Goal: Transaction & Acquisition: Purchase product/service

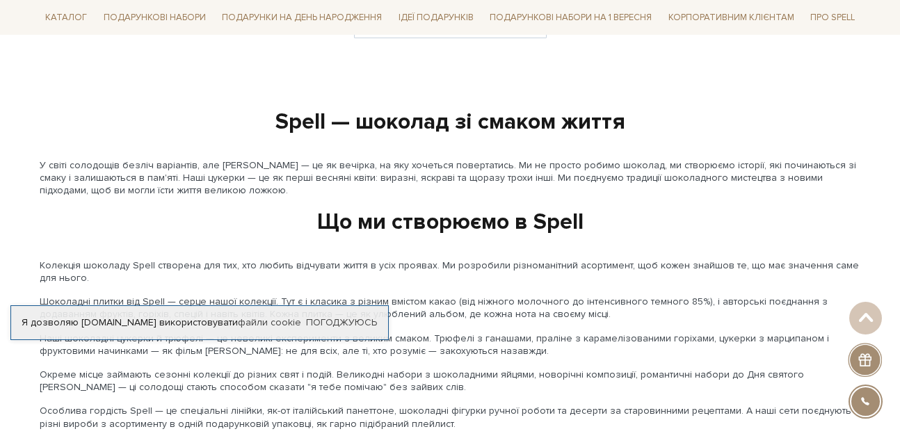
scroll to position [1269, 0]
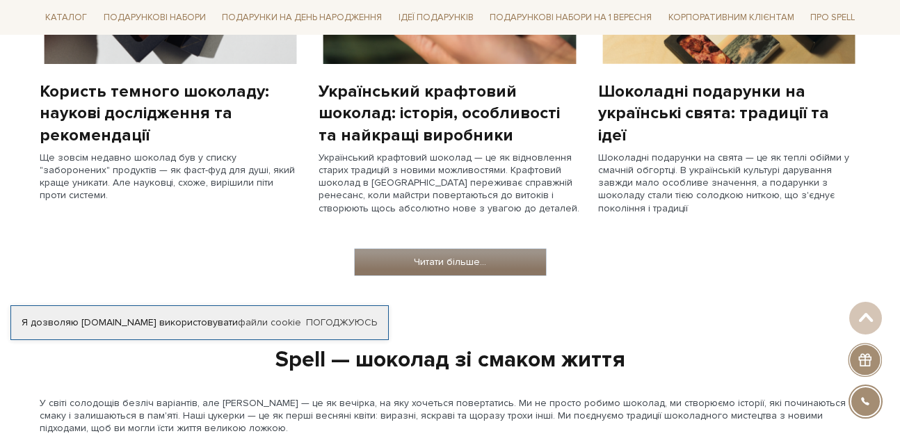
click at [493, 260] on link "Читати більше..." at bounding box center [450, 262] width 191 height 26
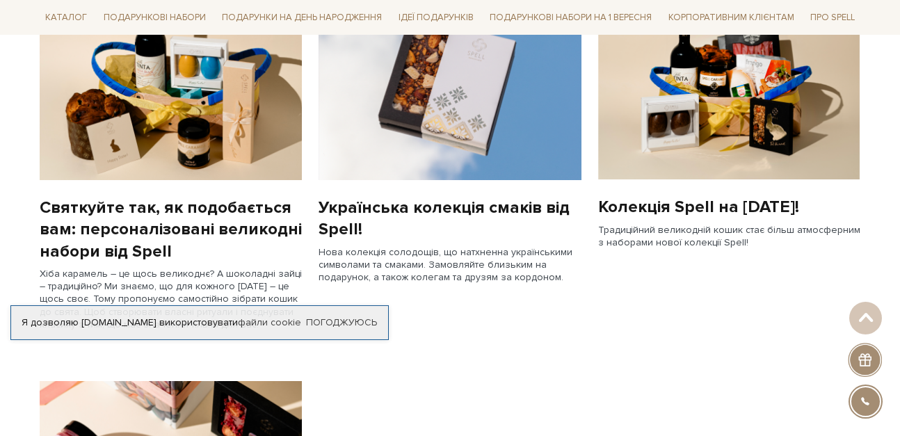
scroll to position [952, 0]
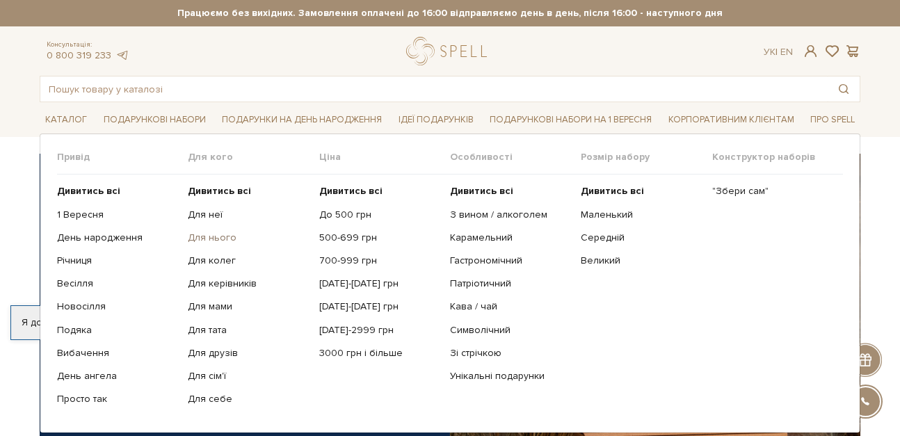
click at [190, 235] on link "Для нього" at bounding box center [248, 238] width 120 height 13
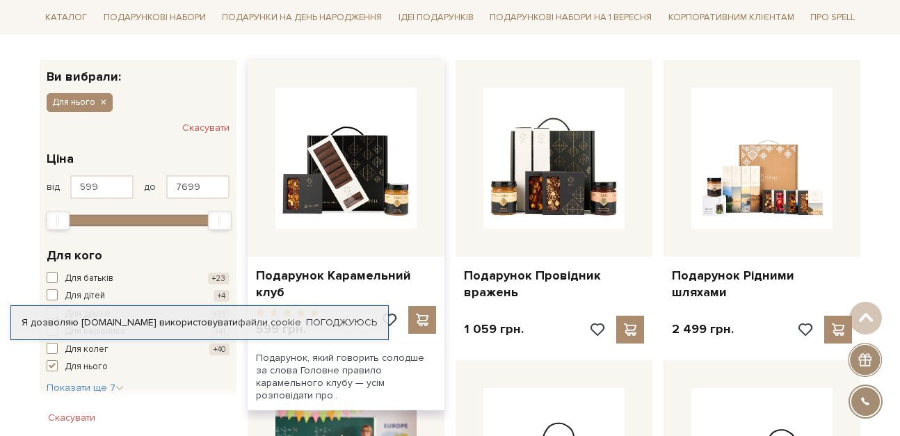
scroll to position [79, 0]
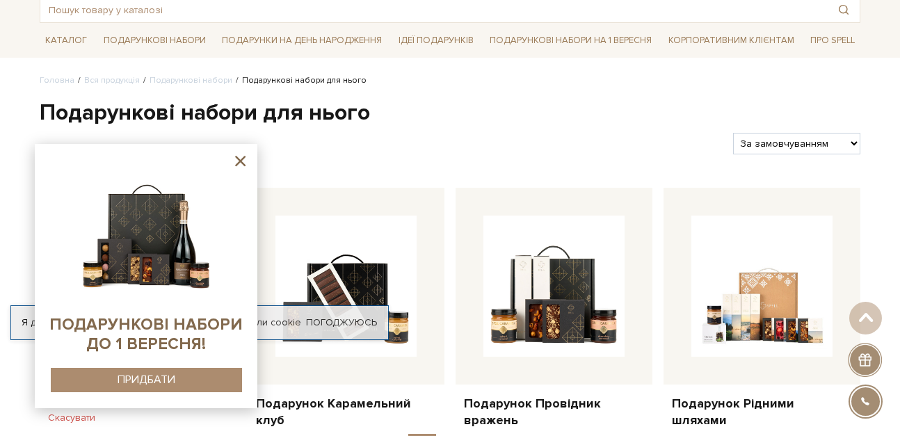
click at [239, 161] on icon at bounding box center [240, 160] width 17 height 17
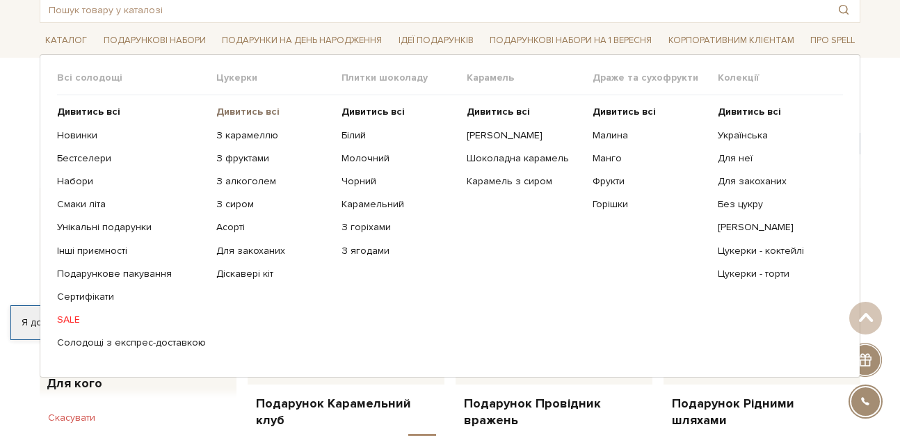
click at [241, 111] on b "Дивитись всі" at bounding box center [247, 112] width 63 height 12
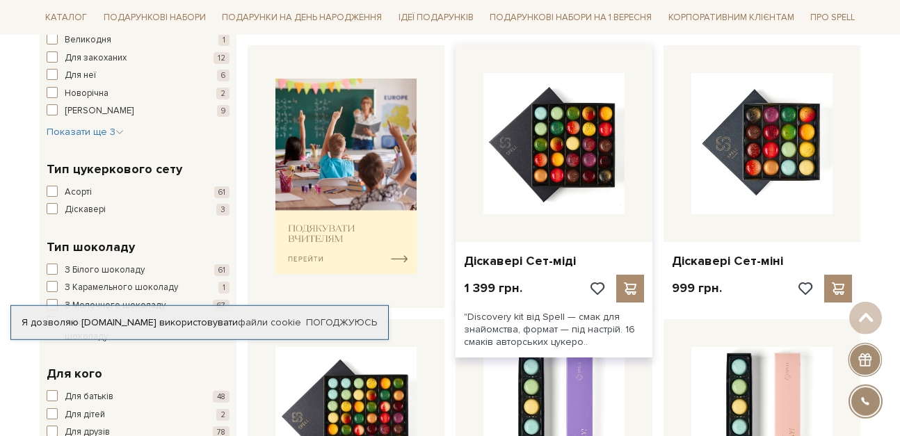
scroll to position [555, 0]
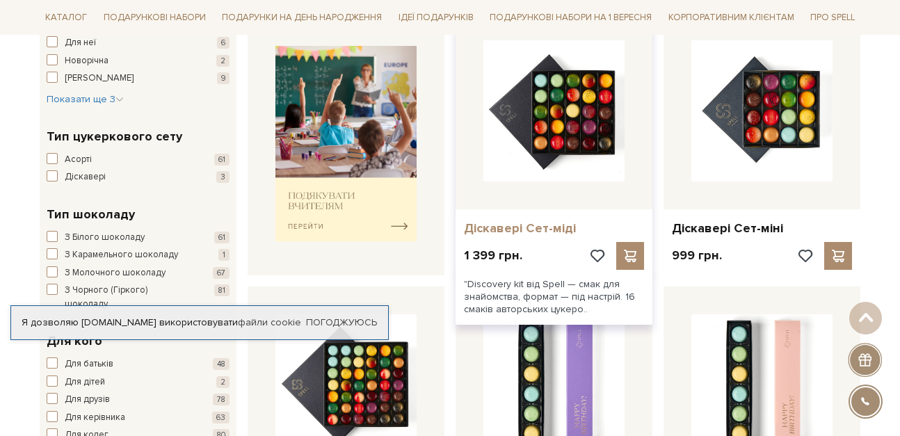
click at [521, 224] on link "Діскавері Сет-міді" at bounding box center [554, 229] width 180 height 16
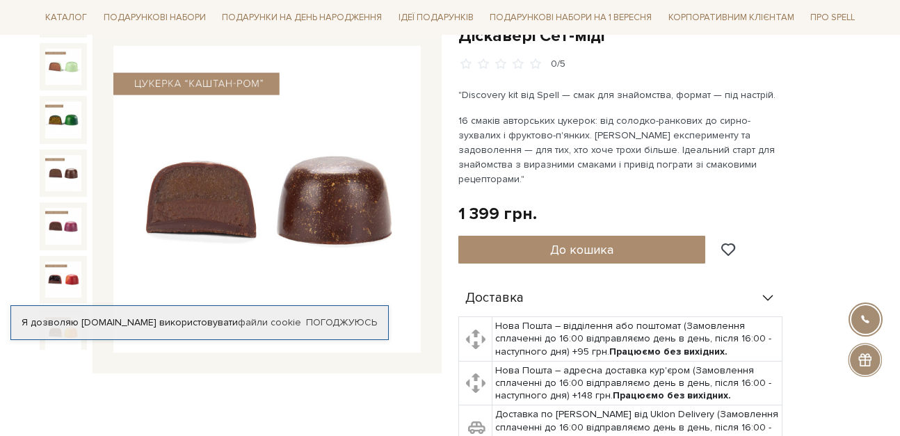
scroll to position [150, 0]
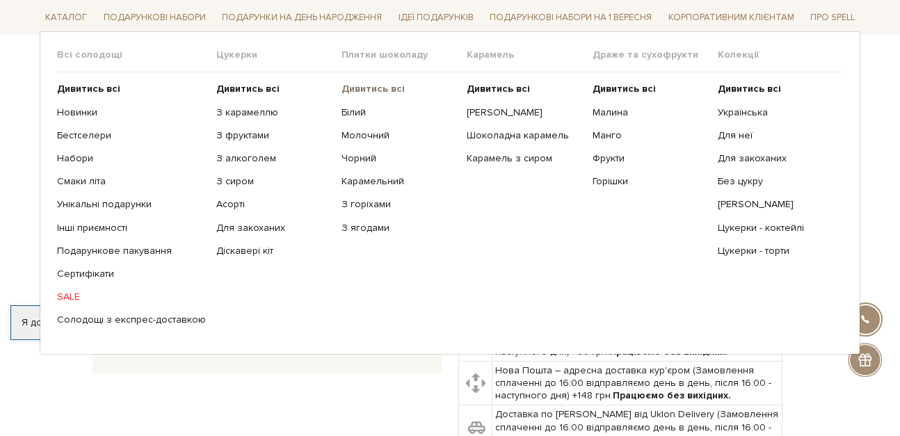
click at [352, 86] on b "Дивитись всі" at bounding box center [373, 89] width 63 height 12
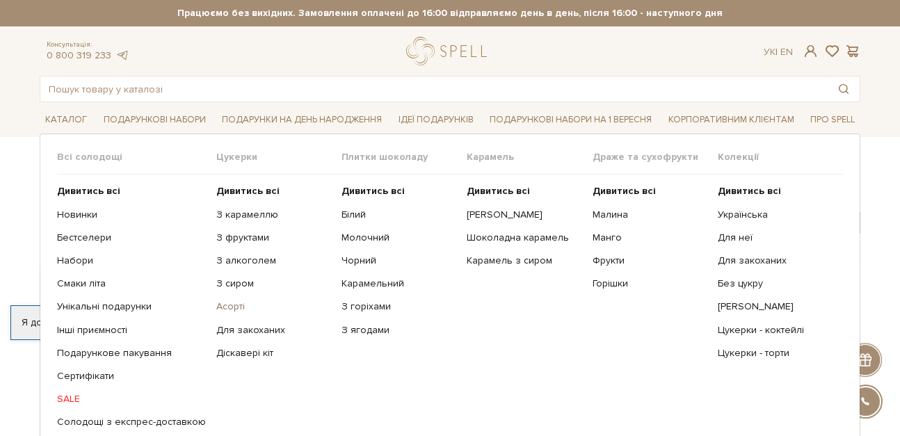
click at [225, 308] on link "Асорті" at bounding box center [273, 307] width 115 height 13
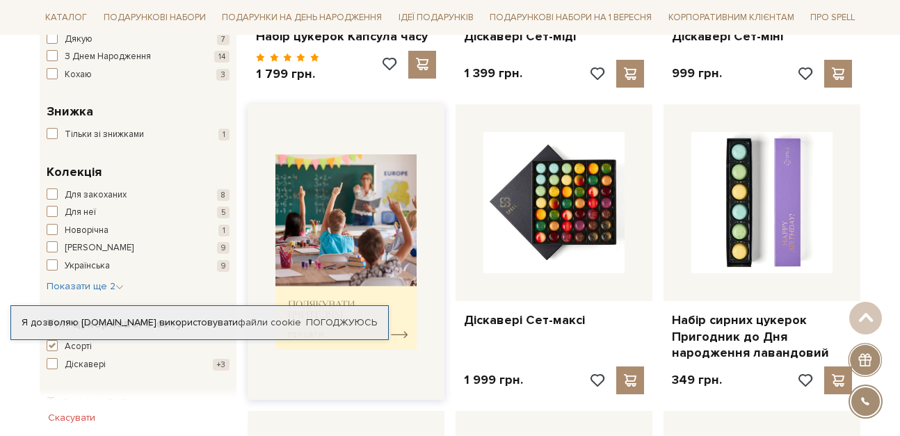
scroll to position [476, 0]
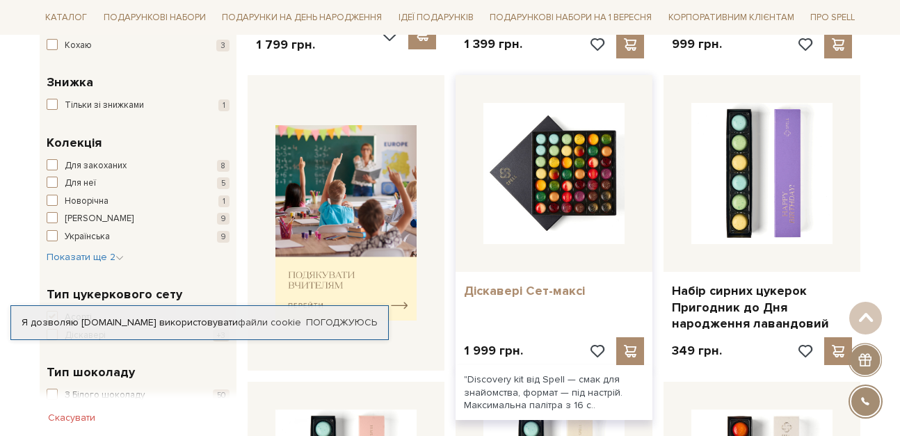
click at [486, 290] on link "Діскавері Сет-максі" at bounding box center [554, 291] width 180 height 16
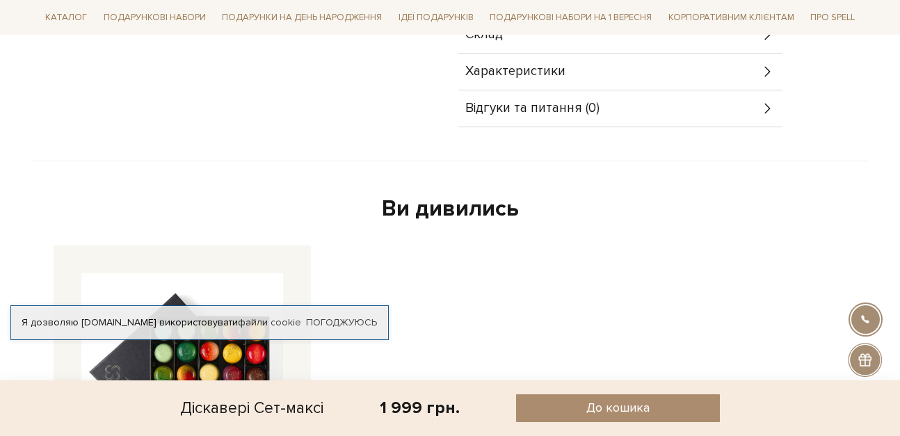
scroll to position [873, 0]
